Goal: Information Seeking & Learning: Learn about a topic

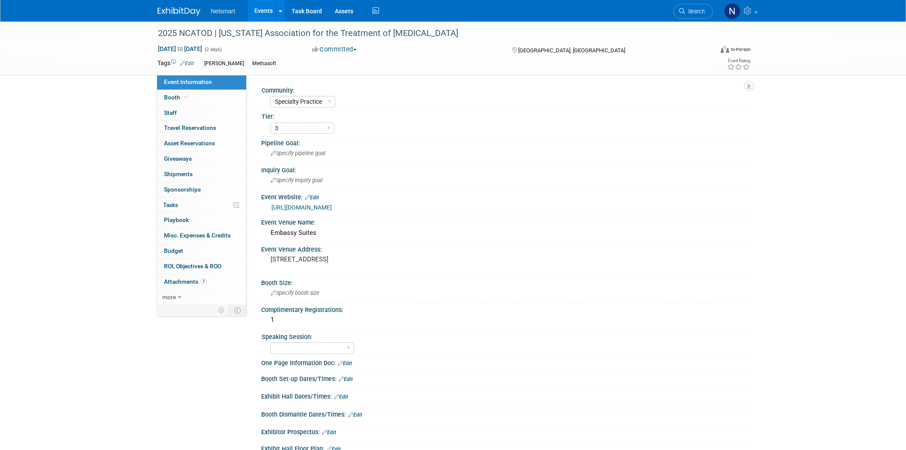
select select "Specialty Practice"
select select "3"
click at [697, 12] on span "Search" at bounding box center [695, 11] width 20 height 6
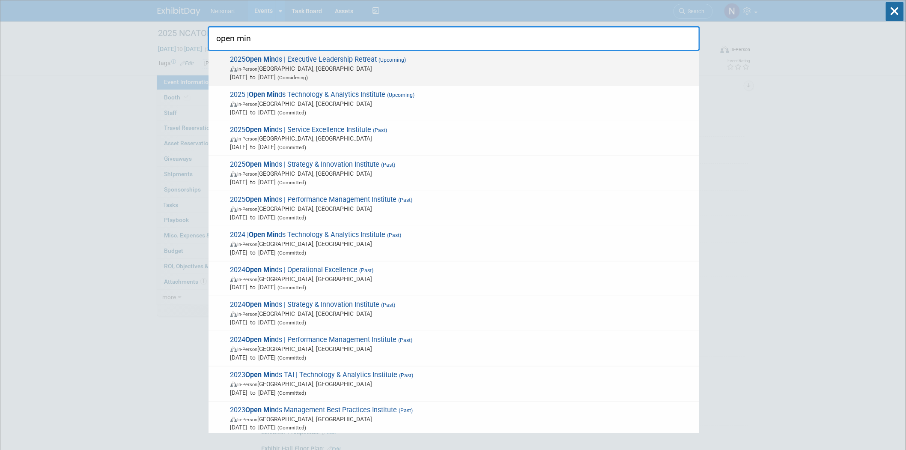
type input "open min"
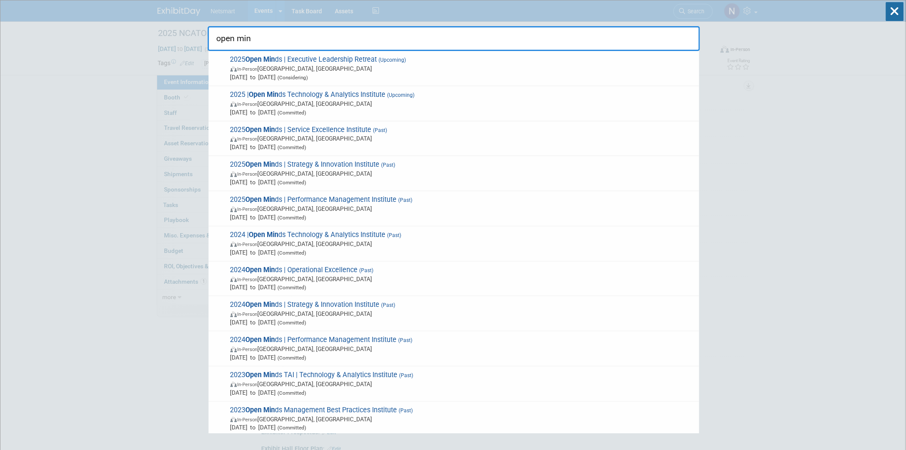
click at [367, 70] on span "In-Person Gettysburg, PA" at bounding box center [462, 68] width 465 height 9
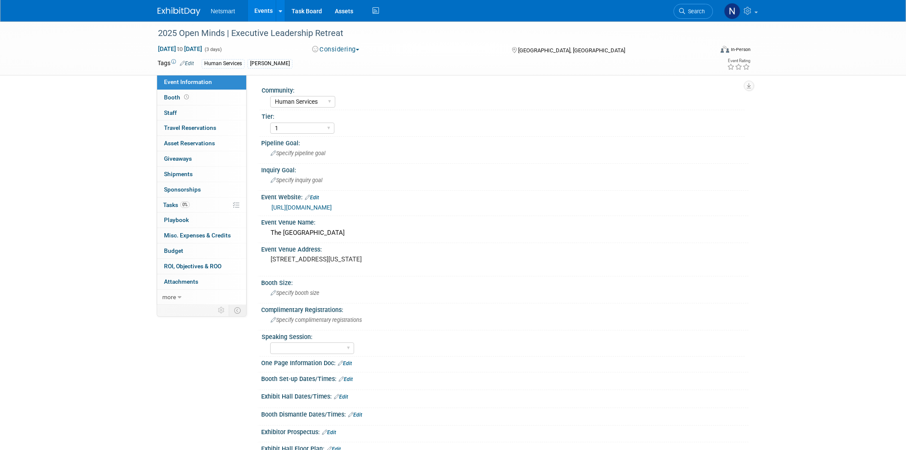
select select "Human Services"
select select "1"
click at [701, 7] on link "Search" at bounding box center [693, 11] width 39 height 15
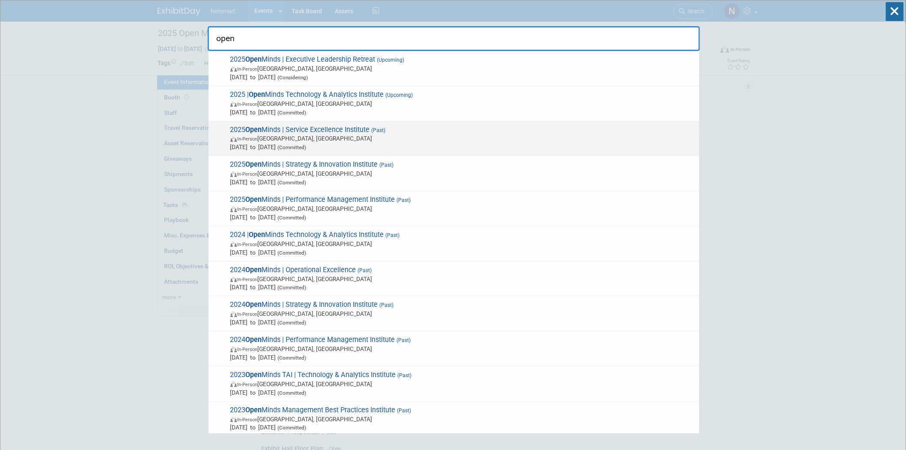
type input "open"
click at [318, 143] on span "[DATE] to [DATE] (Committed)" at bounding box center [462, 147] width 465 height 9
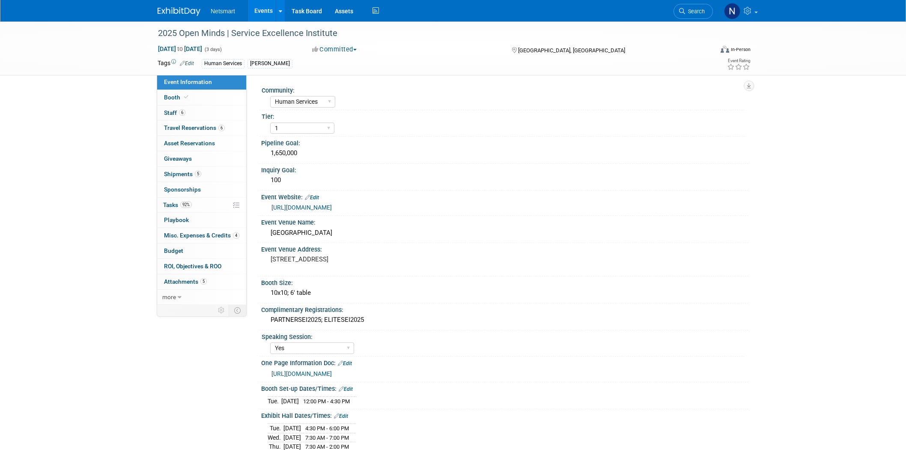
select select "Human Services"
select select "1"
select select "Yes"
click at [332, 377] on link "https://ntst.sharepoint.com/:p:/s/HSTradeshowsEvents/EYXmK-NcWsdBrRbDtQkAPG0BZj…" at bounding box center [302, 373] width 60 height 7
